Goal: Information Seeking & Learning: Learn about a topic

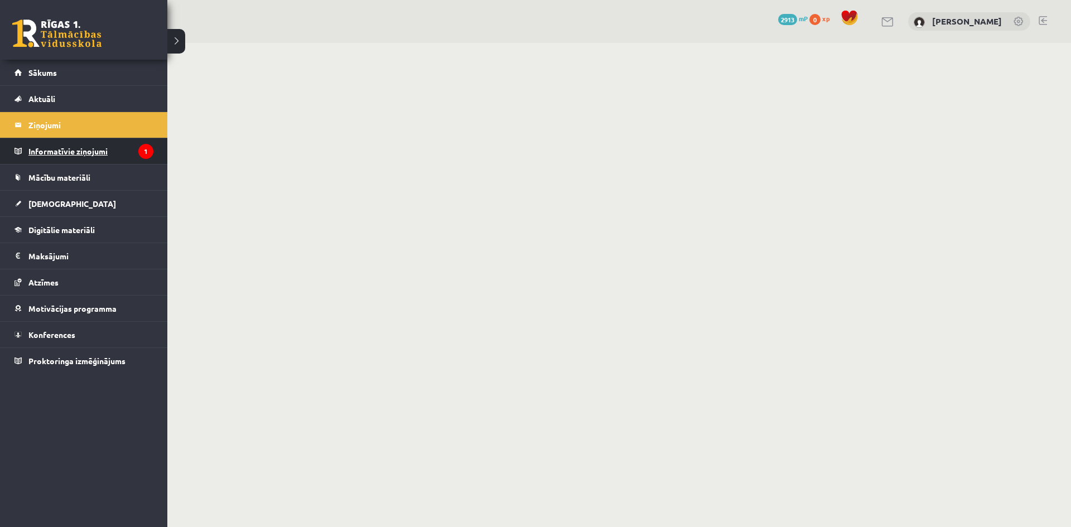
click at [54, 153] on legend "Informatīvie ziņojumi 1" at bounding box center [90, 151] width 125 height 26
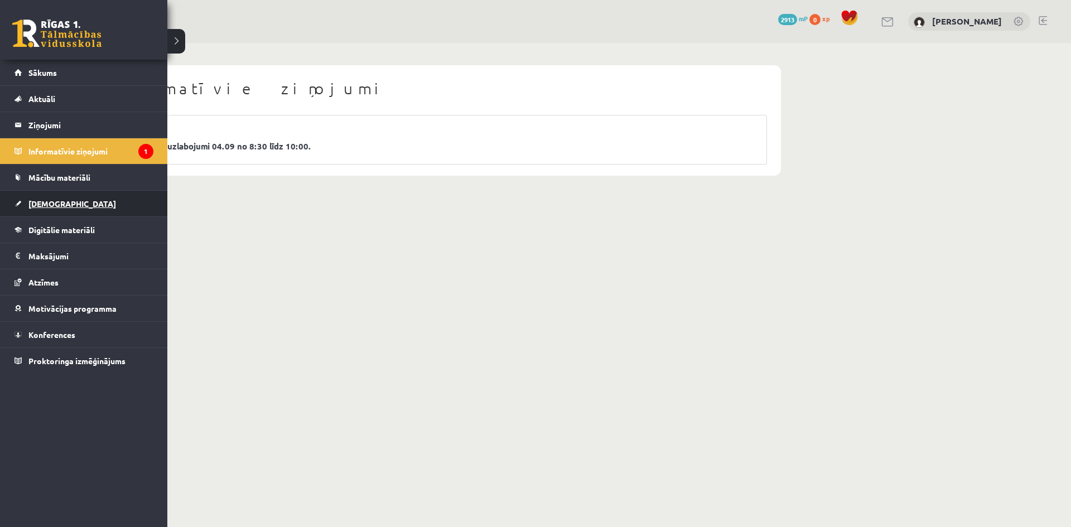
click at [55, 196] on link "[DEMOGRAPHIC_DATA]" at bounding box center [84, 204] width 139 height 26
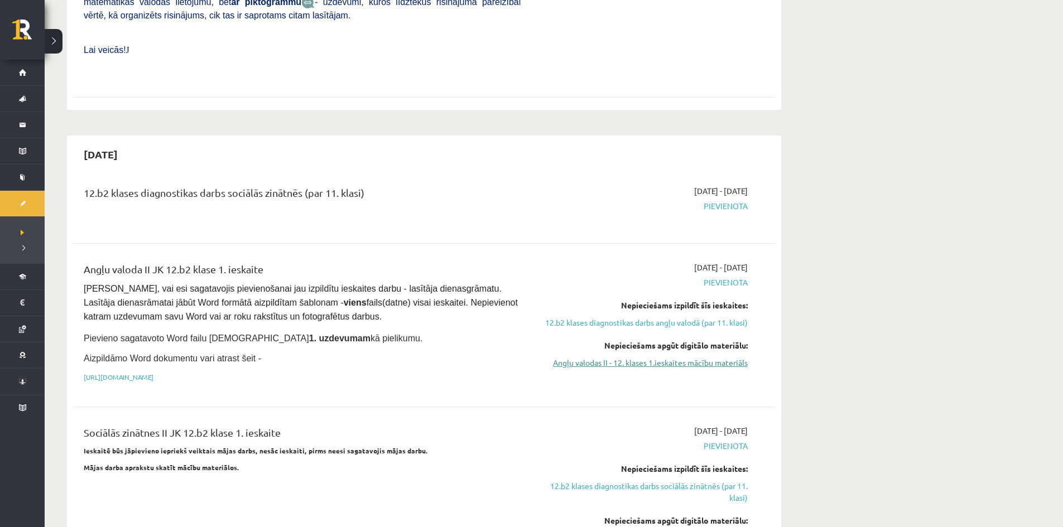
scroll to position [670, 0]
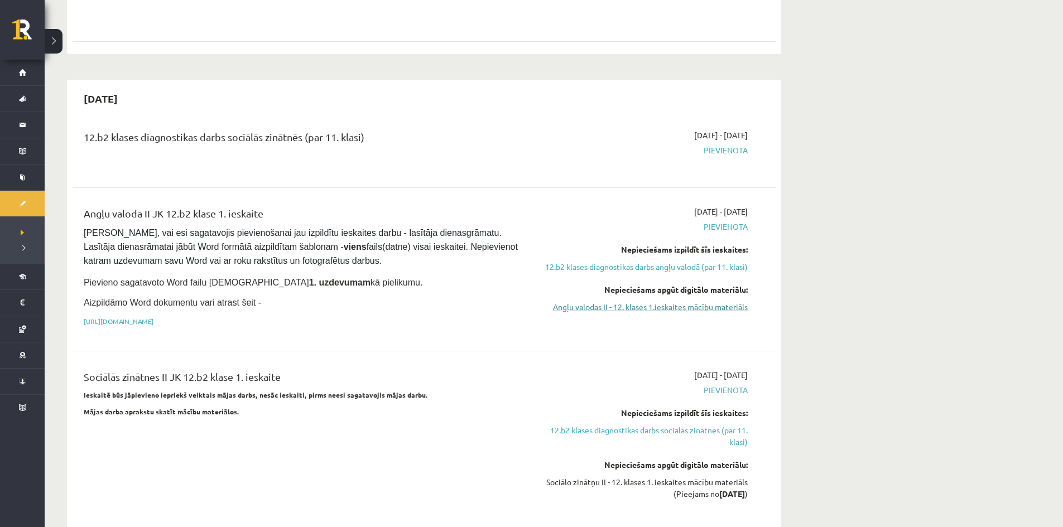
click at [707, 301] on link "Angļu valodas II - 12. klases 1.ieskaites mācību materiāls" at bounding box center [642, 307] width 210 height 12
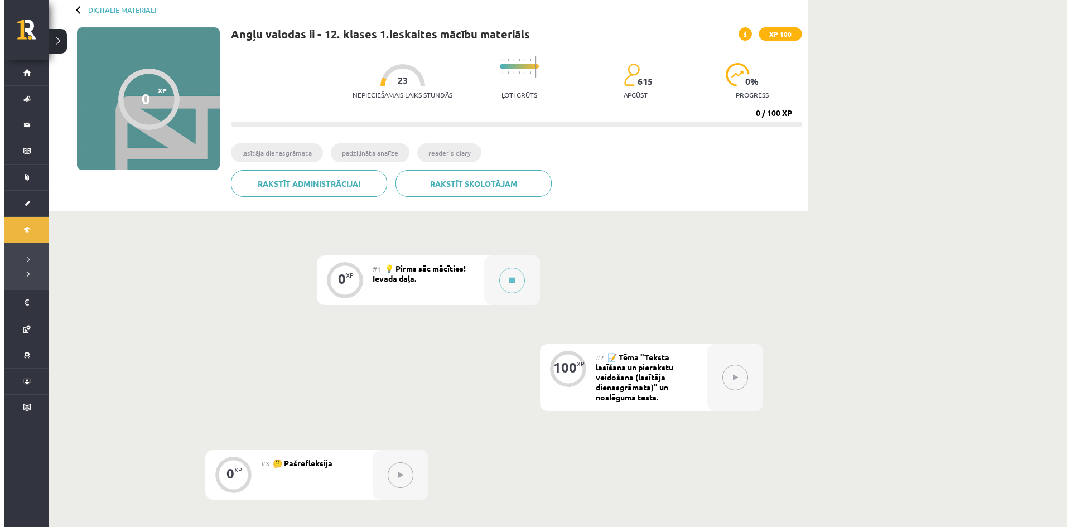
scroll to position [56, 0]
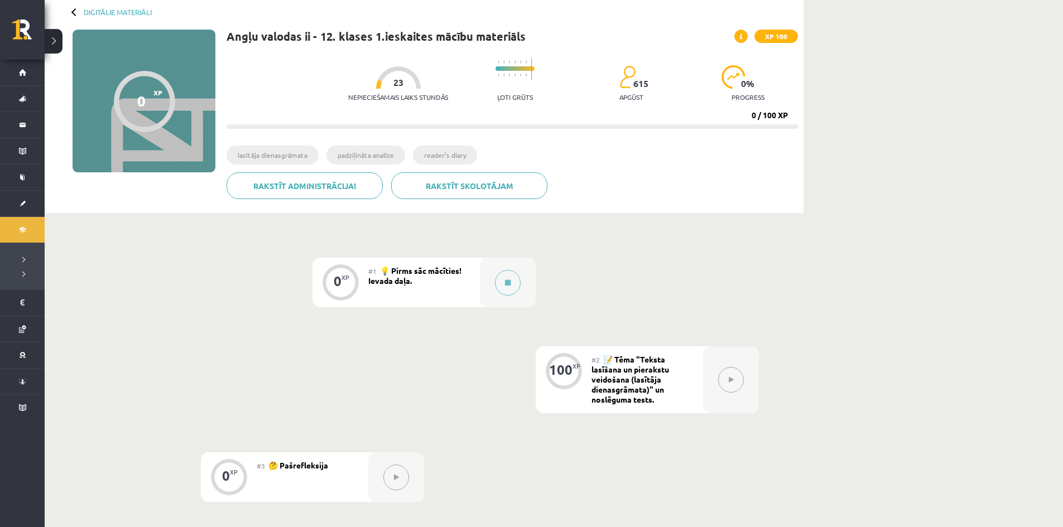
click at [455, 274] on span "💡 Pirms sāc mācīties! Ievada daļa." at bounding box center [414, 276] width 93 height 20
click at [492, 273] on div at bounding box center [508, 283] width 56 height 50
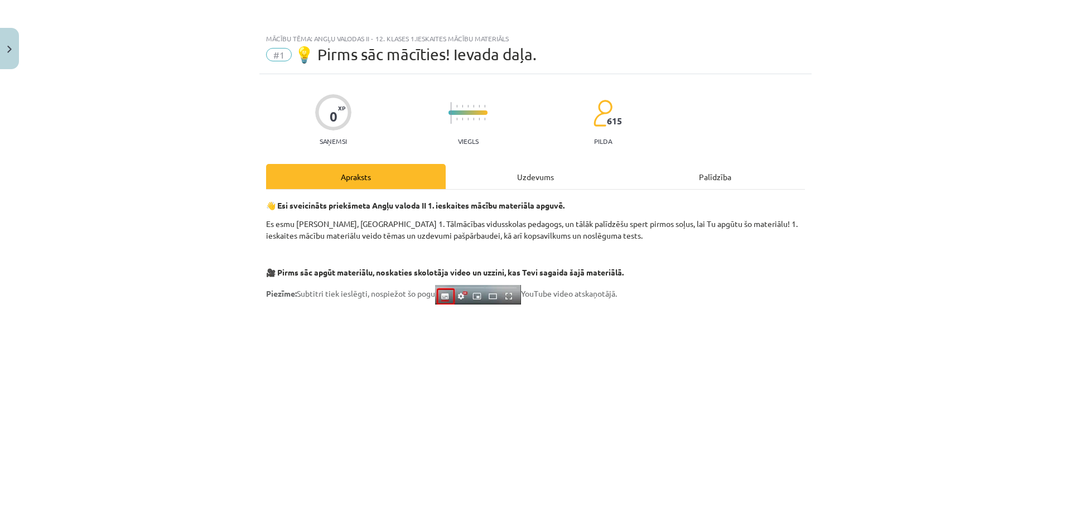
click at [555, 178] on div "Uzdevums" at bounding box center [536, 176] width 180 height 25
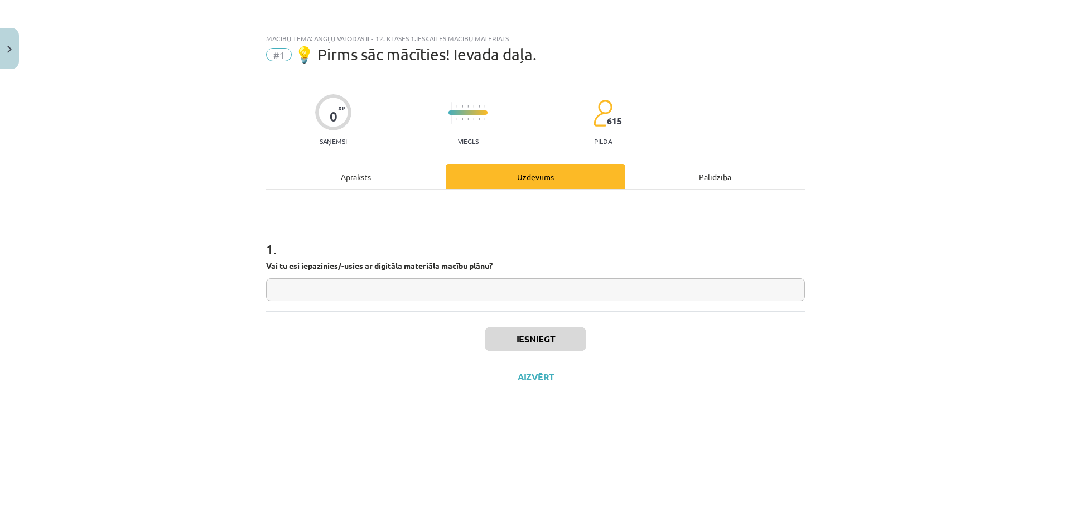
click at [423, 175] on div "Apraksts" at bounding box center [356, 176] width 180 height 25
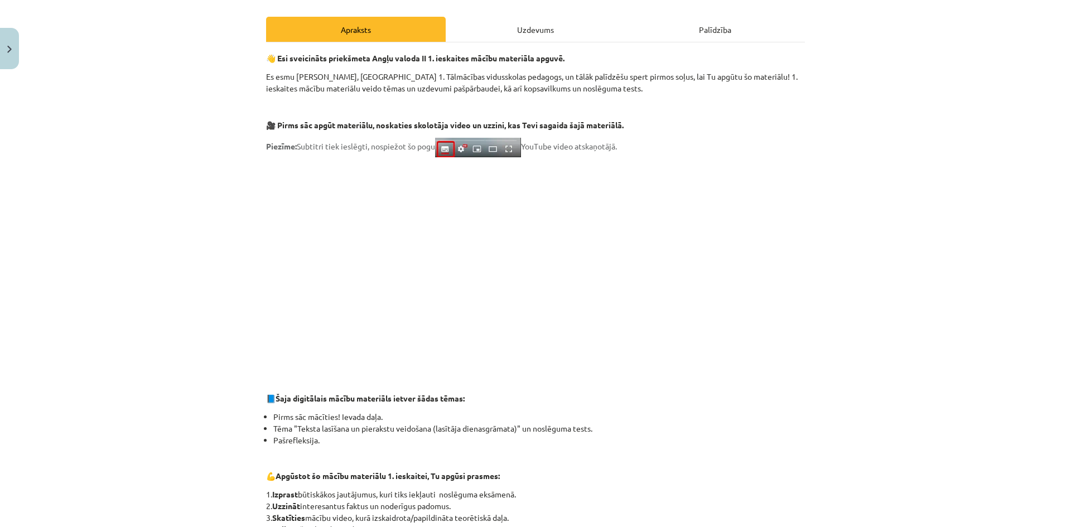
scroll to position [146, 0]
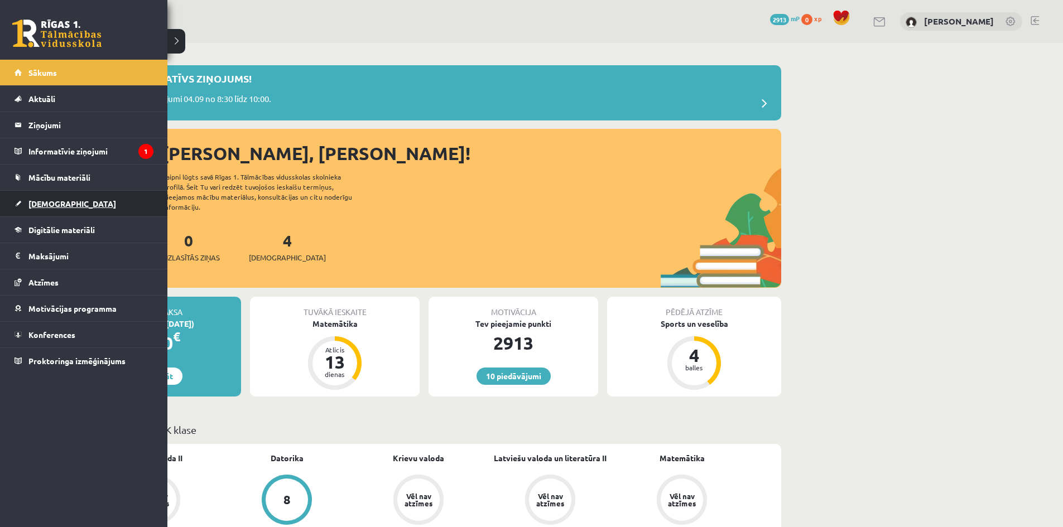
click at [48, 210] on link "[DEMOGRAPHIC_DATA]" at bounding box center [84, 204] width 139 height 26
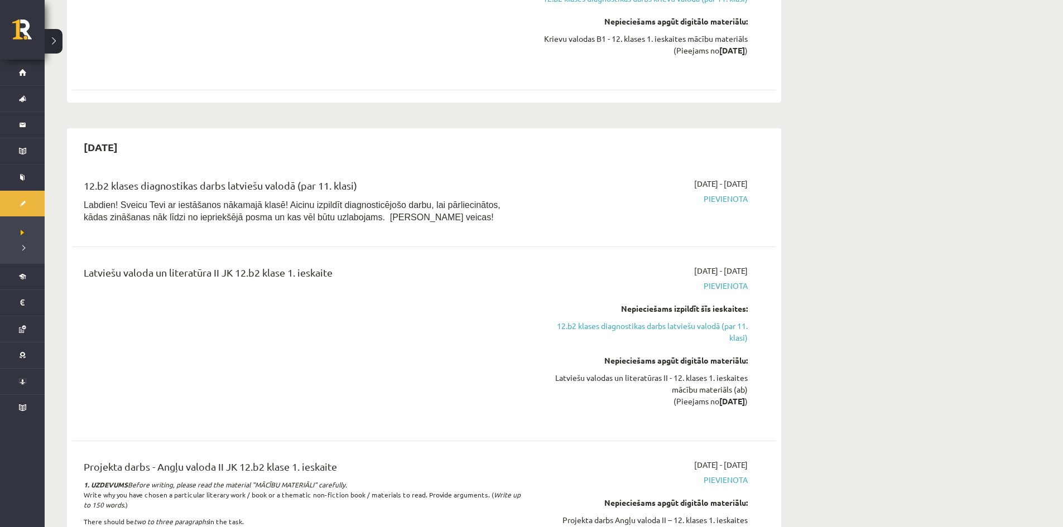
scroll to position [1506, 0]
